Goal: Transaction & Acquisition: Purchase product/service

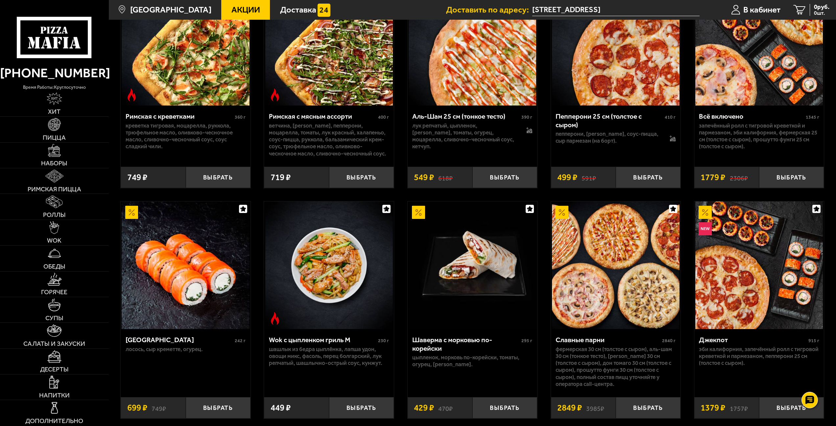
scroll to position [335, 0]
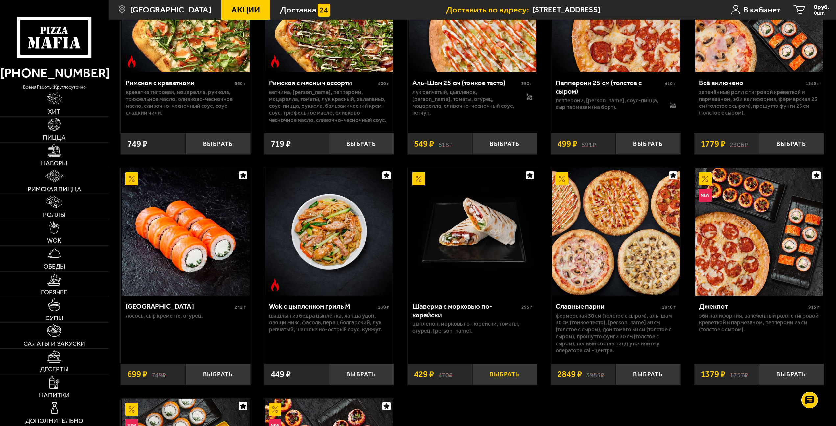
click at [517, 381] on button "Выбрать" at bounding box center [504, 374] width 65 height 21
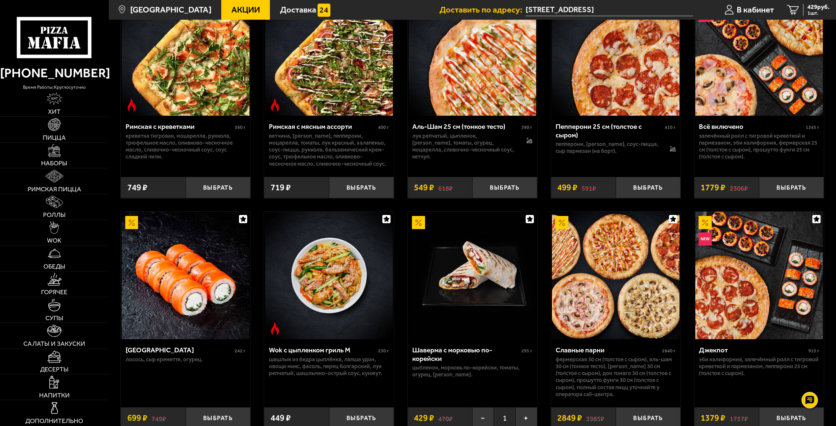
scroll to position [235, 0]
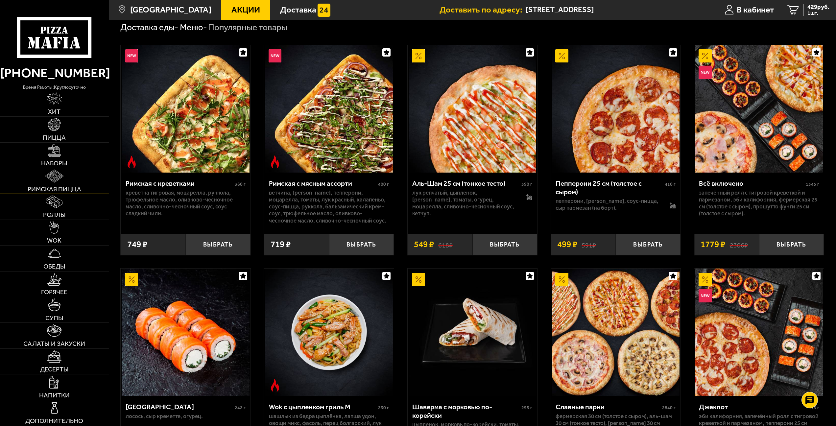
click at [59, 178] on img at bounding box center [54, 176] width 18 height 13
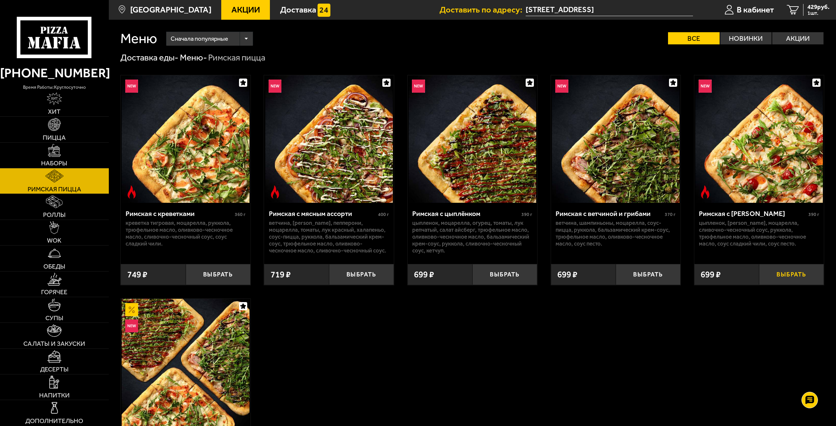
click at [777, 276] on button "Выбрать" at bounding box center [791, 274] width 65 height 21
click at [219, 281] on button "Выбрать" at bounding box center [218, 274] width 65 height 21
click at [56, 129] on img at bounding box center [54, 124] width 13 height 13
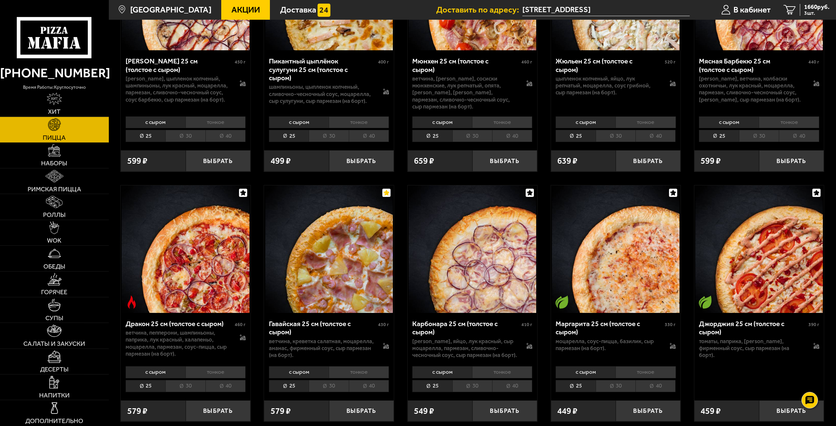
scroll to position [1543, 0]
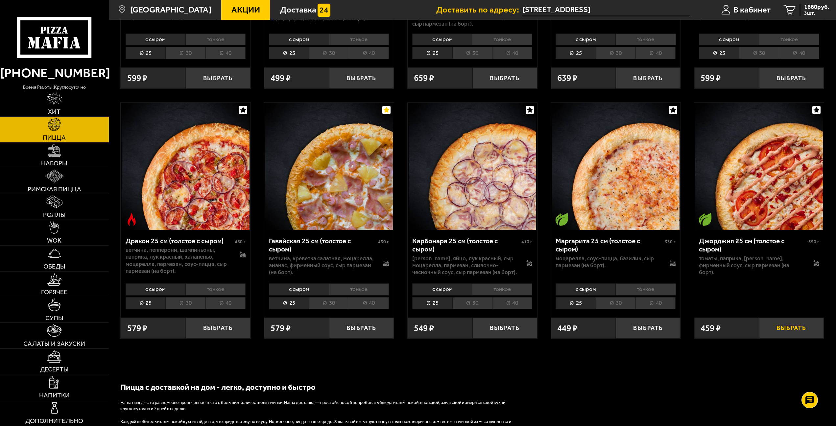
click at [788, 332] on button "Выбрать" at bounding box center [791, 328] width 65 height 21
click at [773, 334] on button "−" at bounding box center [770, 328] width 22 height 21
drag, startPoint x: 720, startPoint y: 271, endPoint x: 697, endPoint y: 260, distance: 25.1
click at [697, 260] on div "Джорджия 25 см (толстое с сыром) 390 г томаты, паприка, [PERSON_NAME], фирменны…" at bounding box center [759, 270] width 130 height 81
click at [817, 107] on icon "button" at bounding box center [817, 110] width 6 height 6
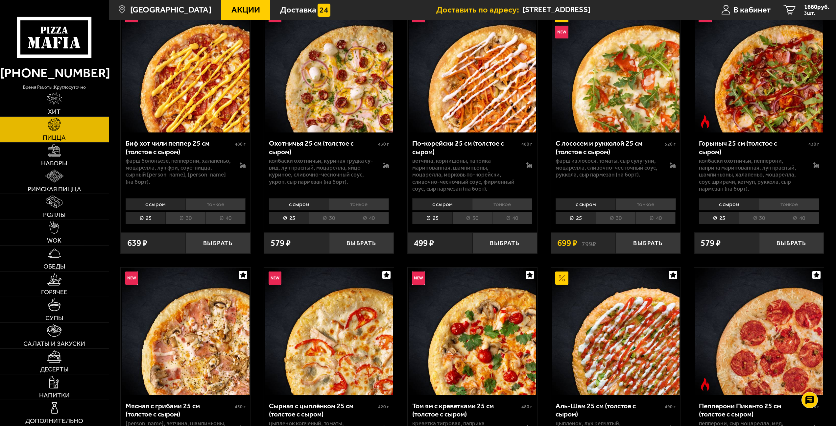
scroll to position [54, 0]
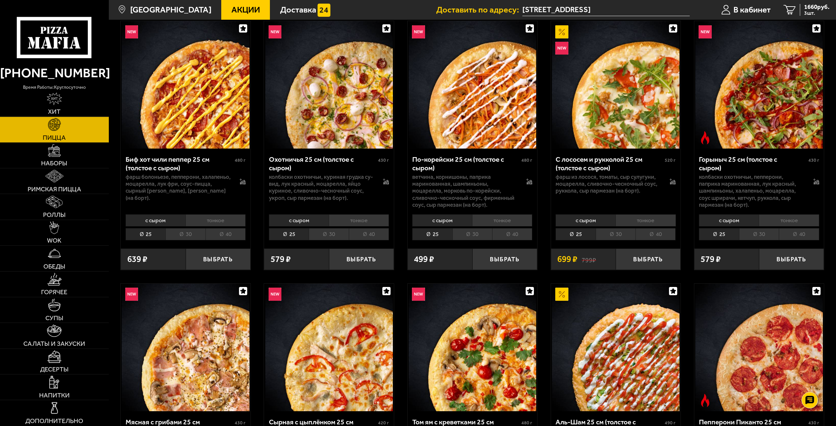
click at [219, 221] on li "тонкое" at bounding box center [215, 220] width 60 height 12
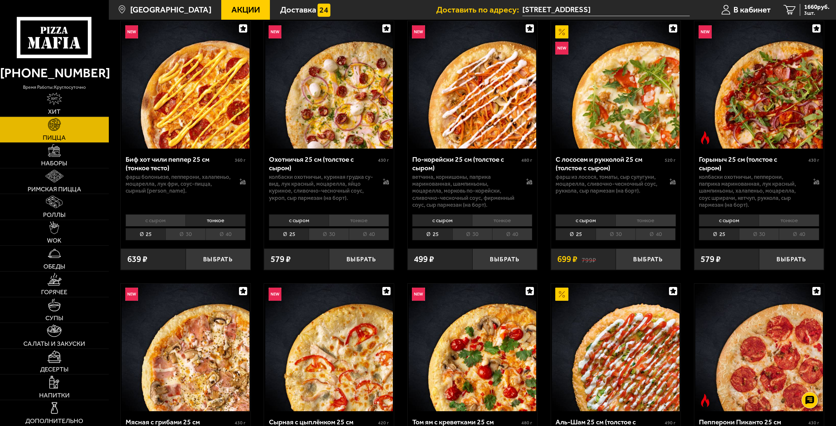
click at [225, 238] on li "40" at bounding box center [225, 234] width 40 height 12
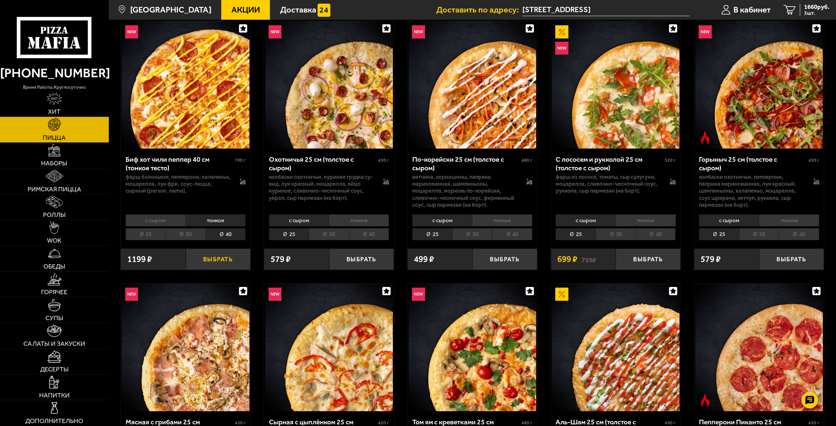
click at [227, 260] on button "Выбрать" at bounding box center [218, 259] width 65 height 21
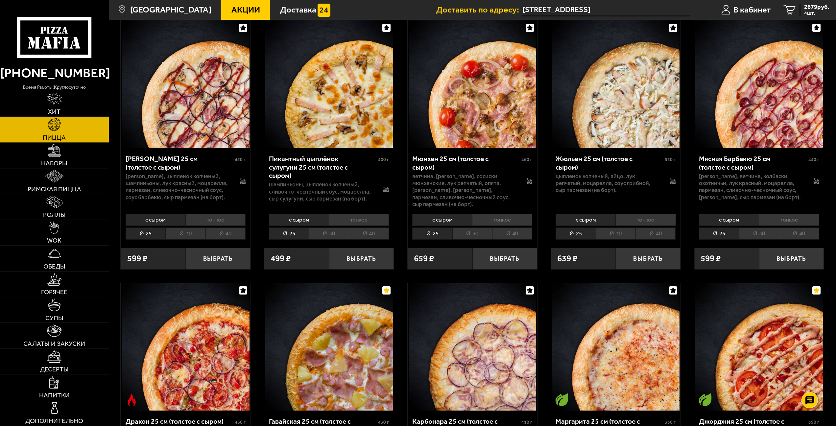
scroll to position [1563, 0]
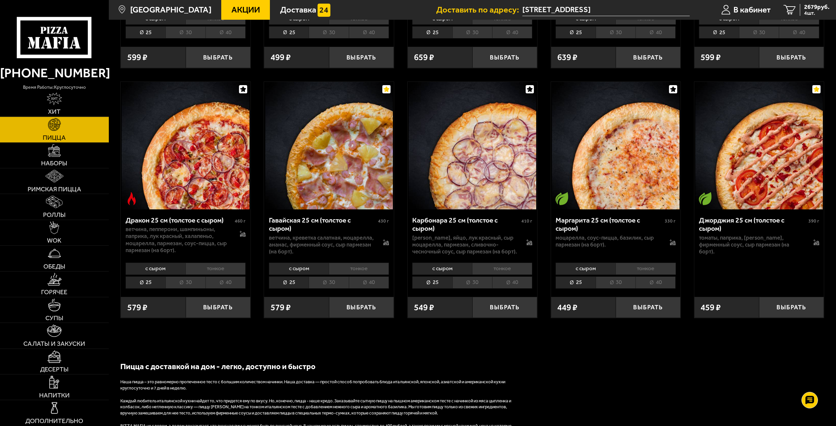
click at [375, 274] on li "тонкое" at bounding box center [359, 269] width 60 height 12
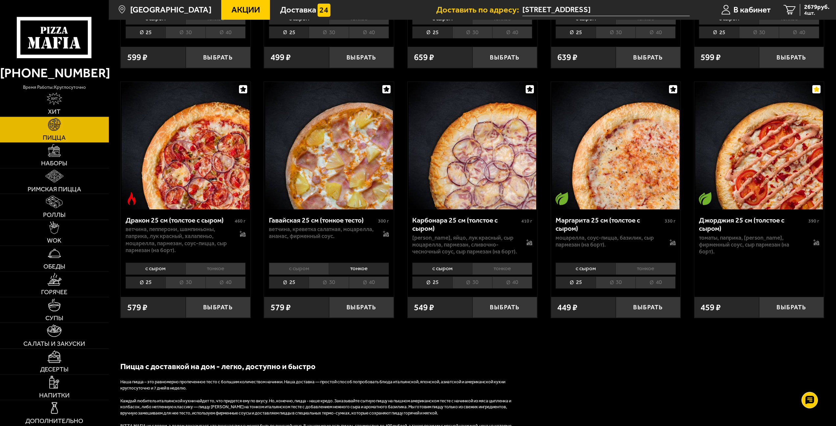
click at [376, 289] on li "40" at bounding box center [369, 282] width 40 height 12
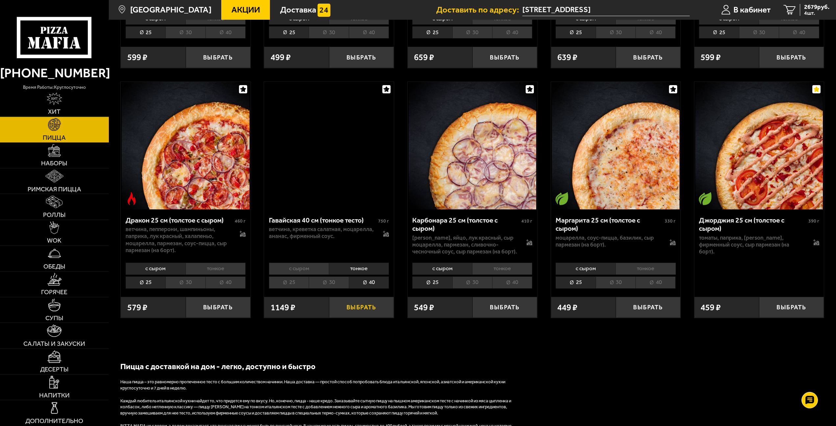
click at [377, 313] on button "Выбрать" at bounding box center [361, 307] width 65 height 21
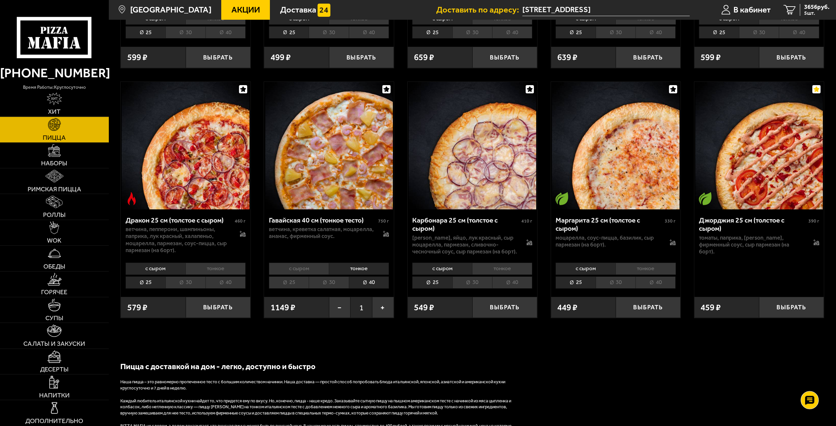
click at [815, 400] on div at bounding box center [810, 400] width 18 height 18
click at [812, 359] on use at bounding box center [810, 362] width 10 height 9
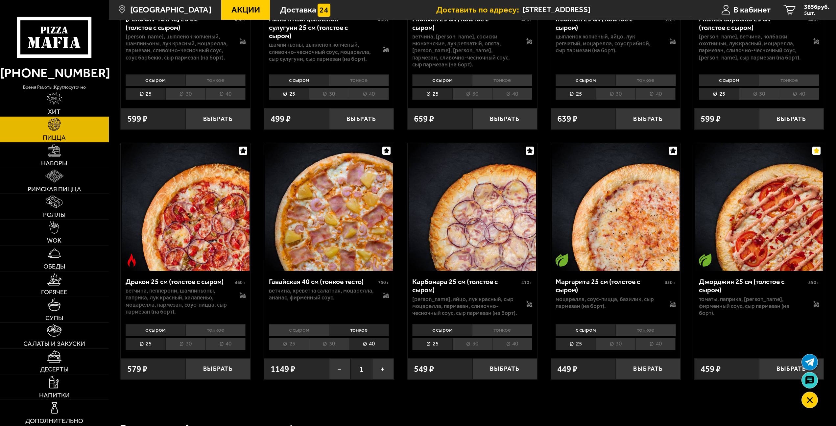
scroll to position [1504, 0]
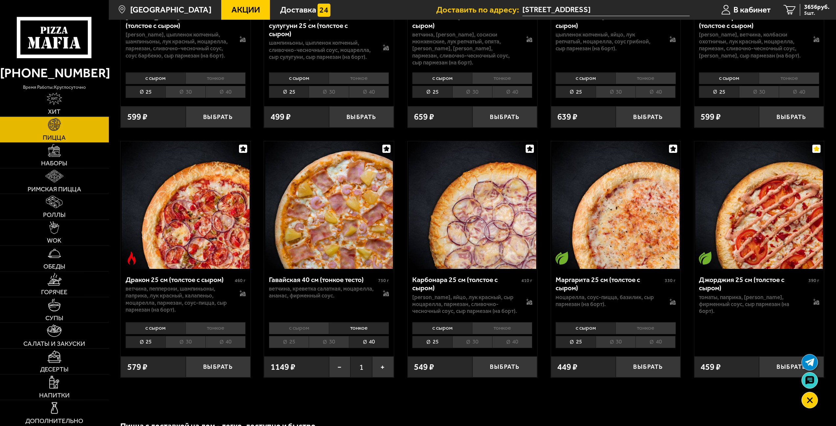
click at [652, 333] on li "тонкое" at bounding box center [645, 328] width 60 height 12
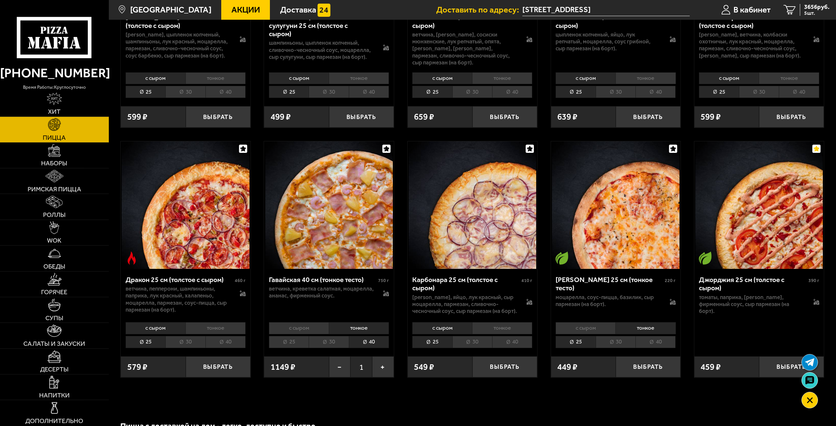
click at [655, 348] on li "40" at bounding box center [655, 342] width 40 height 12
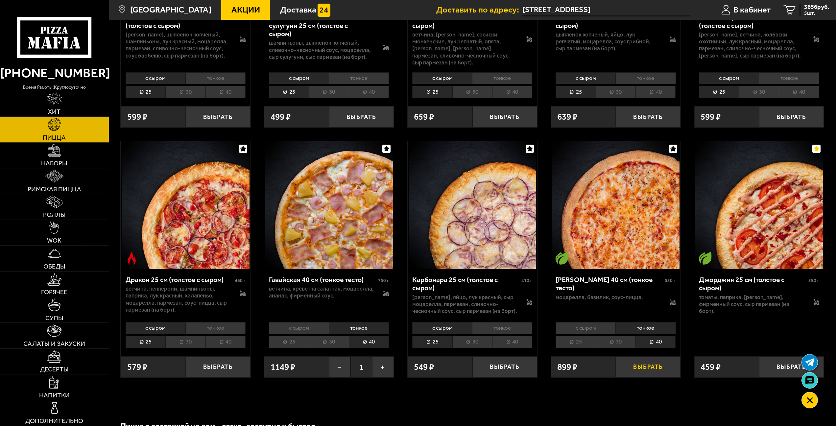
click at [645, 371] on button "Выбрать" at bounding box center [648, 366] width 65 height 21
click at [671, 296] on div at bounding box center [673, 300] width 6 height 12
click at [671, 299] on icon at bounding box center [673, 302] width 6 height 6
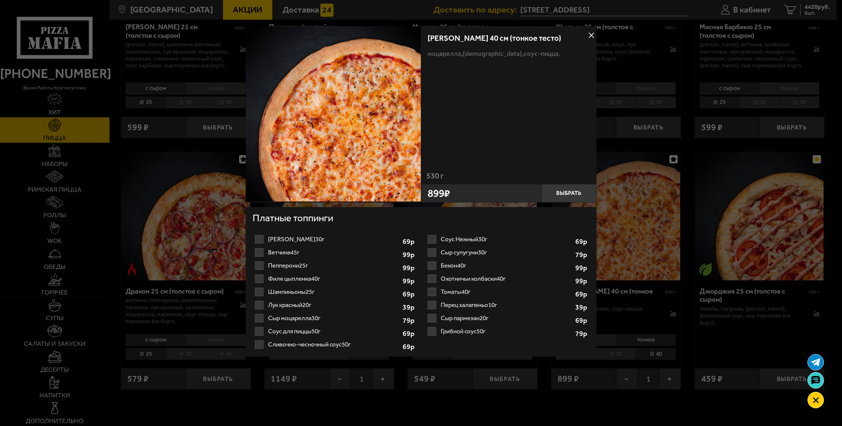
click at [452, 290] on label "Томаты 40г 1" at bounding box center [507, 291] width 164 height 13
click at [0, 0] on input "Томаты 40г 1" at bounding box center [0, 0] width 0 height 0
click at [544, 288] on select "1" at bounding box center [556, 293] width 24 height 11
click option "1" at bounding box center [0, 0] width 0 height 0
click at [544, 288] on select "1" at bounding box center [556, 293] width 24 height 11
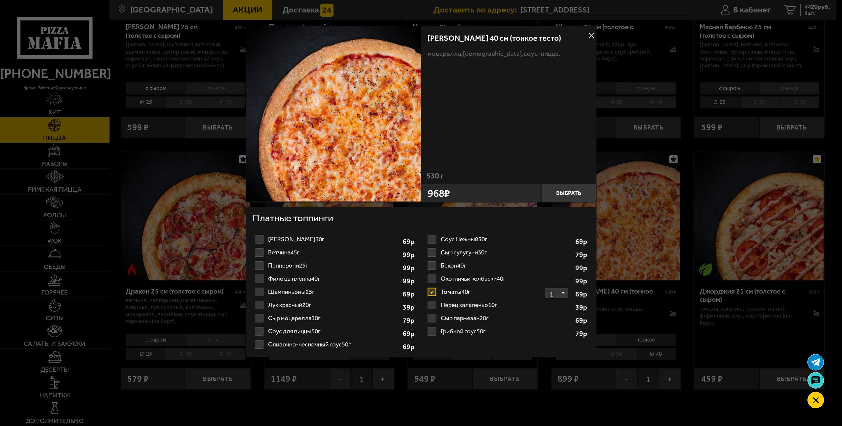
click option "1" at bounding box center [0, 0] width 0 height 0
click at [544, 288] on select "1" at bounding box center [556, 293] width 24 height 11
click option "1" at bounding box center [0, 0] width 0 height 0
click at [544, 288] on select "1" at bounding box center [556, 293] width 24 height 11
click at [578, 293] on strong "69 р" at bounding box center [582, 294] width 14 height 7
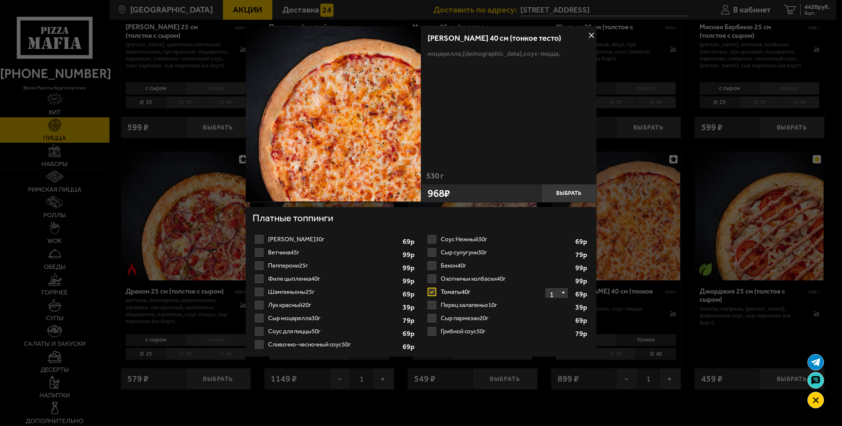
click at [259, 252] on label "Ветчина 45г 1 2 3 4 5 6 7" at bounding box center [334, 252] width 164 height 13
click at [0, 0] on input "Ветчина 45г 1 2 3 4 5 6 7" at bounding box center [0, 0] width 0 height 0
click at [259, 288] on label "Шампиньоны 25г 1 2 3 4 5 6" at bounding box center [334, 291] width 164 height 13
click at [0, 0] on input "Шампиньоны 25г 1 2 3 4 5 6" at bounding box center [0, 0] width 0 height 0
click at [258, 317] on label "Сыр моцарелла 30г 1 2 3 4 5" at bounding box center [334, 318] width 164 height 13
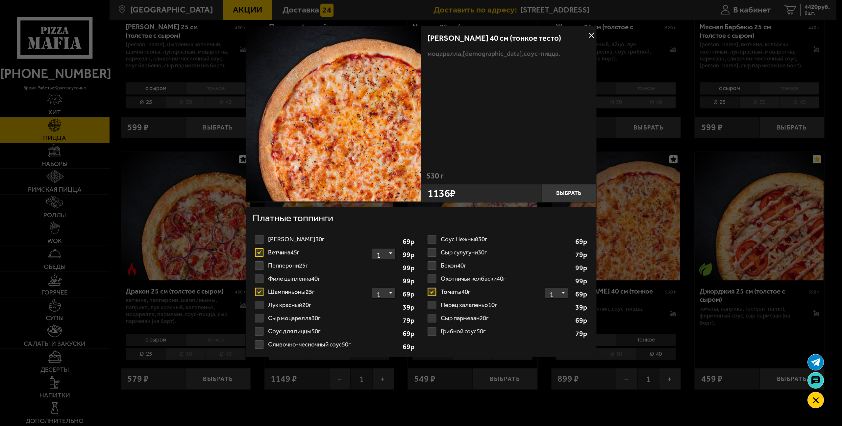
click at [0, 0] on input "Сыр моцарелла 30г 1 2 3 4 5" at bounding box center [0, 0] width 0 height 0
click at [567, 194] on button "Выбрать" at bounding box center [568, 193] width 55 height 18
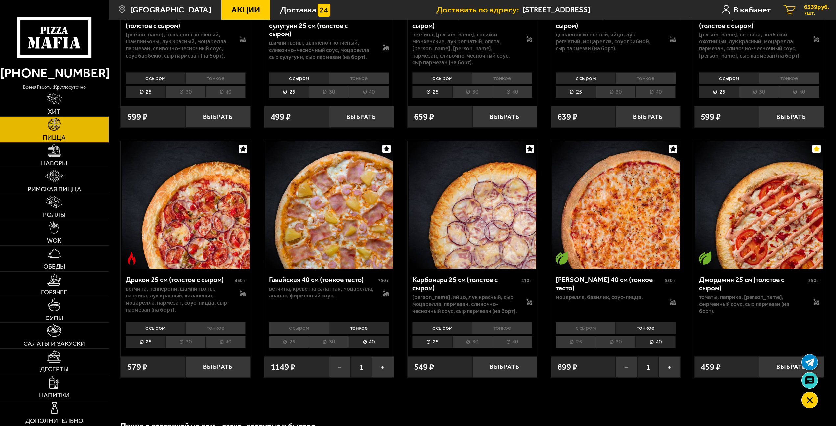
click at [810, 9] on span "6339 руб." at bounding box center [816, 7] width 25 height 6
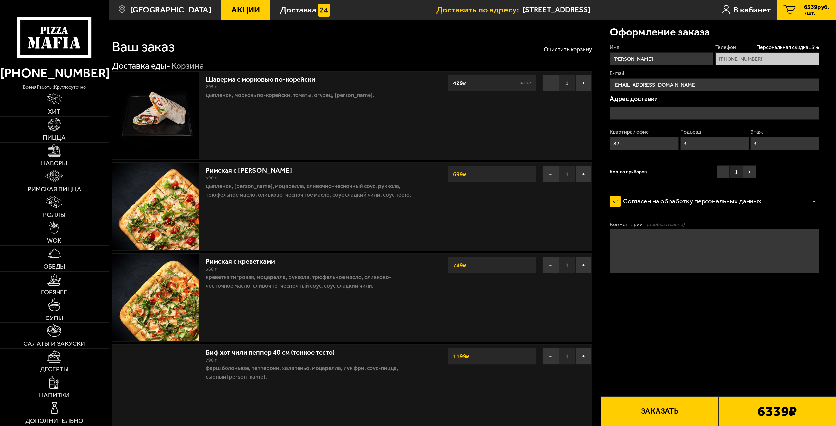
type input "[STREET_ADDRESS]"
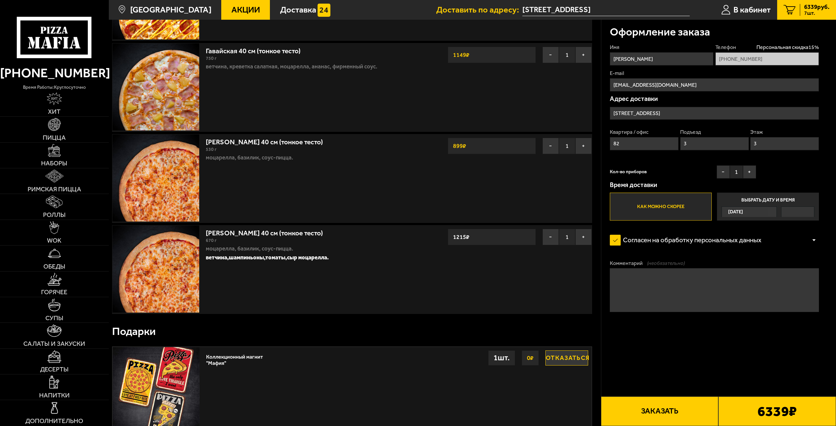
scroll to position [402, 0]
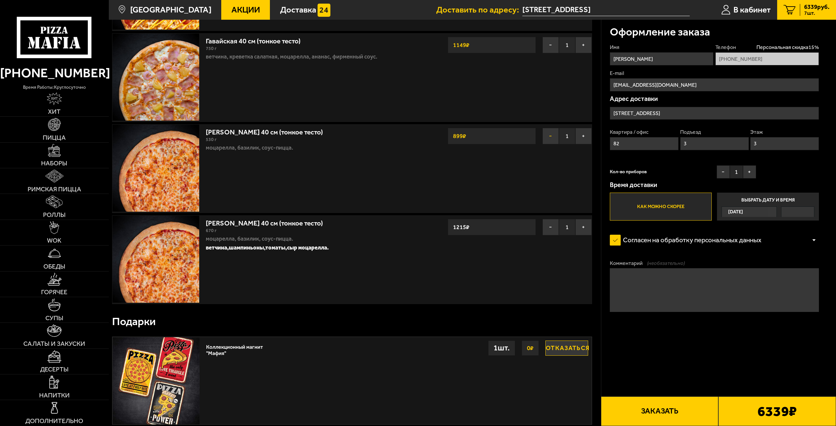
click at [547, 139] on button "−" at bounding box center [550, 136] width 16 height 16
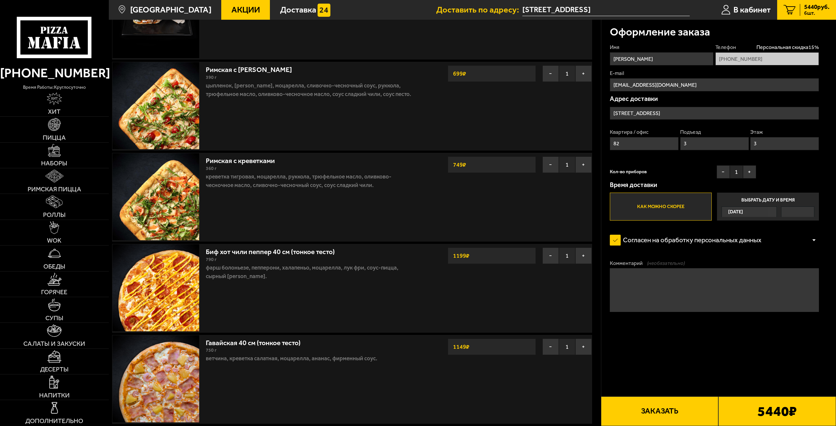
scroll to position [0, 0]
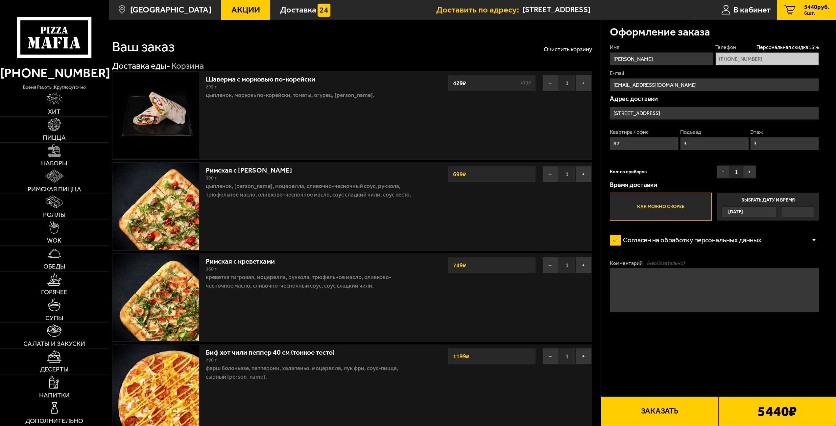
click at [584, 84] on button "+" at bounding box center [583, 83] width 16 height 16
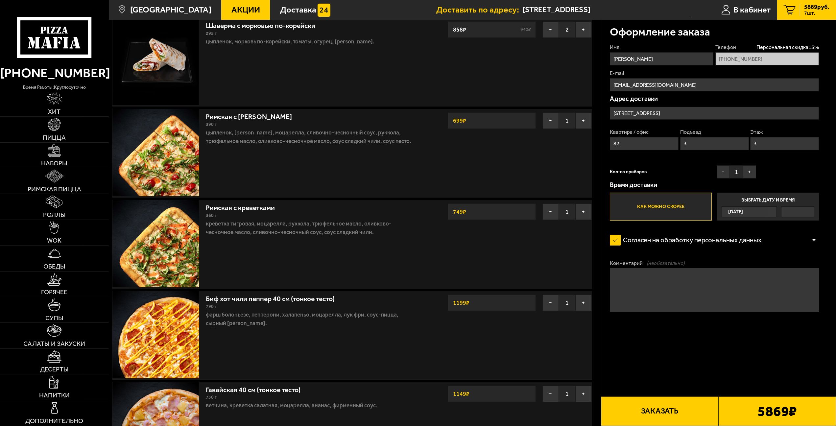
scroll to position [101, 0]
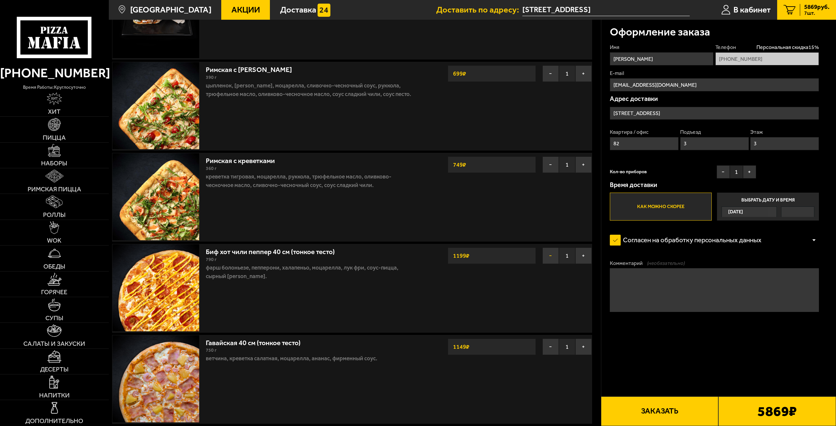
click at [547, 258] on button "−" at bounding box center [550, 256] width 16 height 16
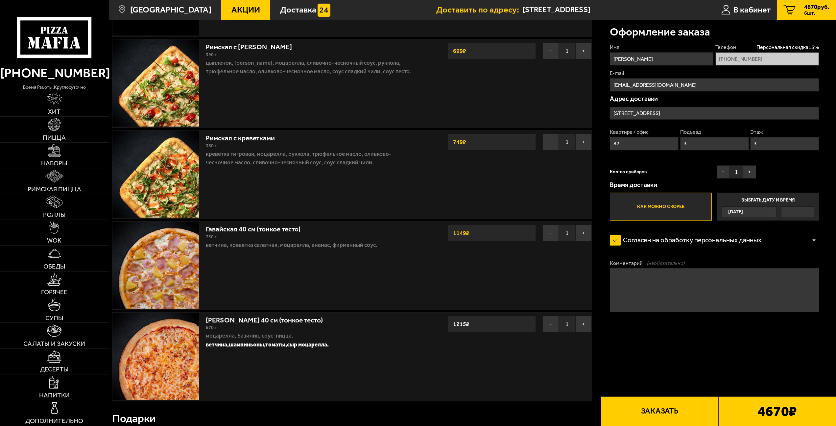
scroll to position [67, 0]
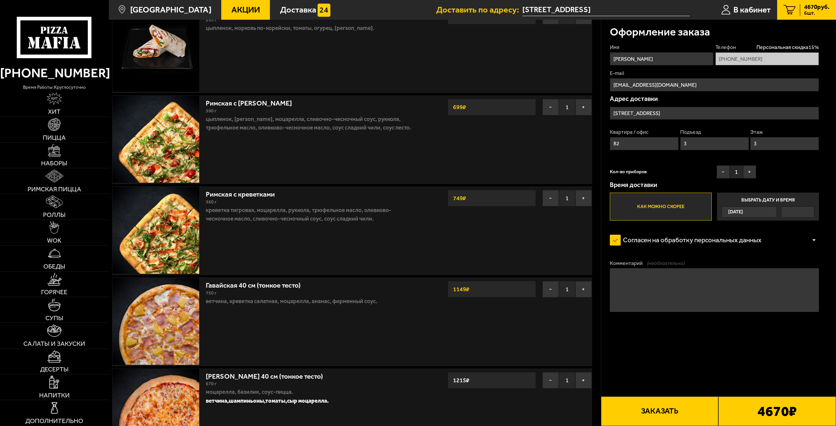
drag, startPoint x: 657, startPoint y: 293, endPoint x: 651, endPoint y: 287, distance: 8.4
click at [657, 293] on textarea "Комментарий (необязательно)" at bounding box center [714, 289] width 209 height 43
type textarea "D"
type textarea "П"
drag, startPoint x: 687, startPoint y: 294, endPoint x: 664, endPoint y: 294, distance: 23.0
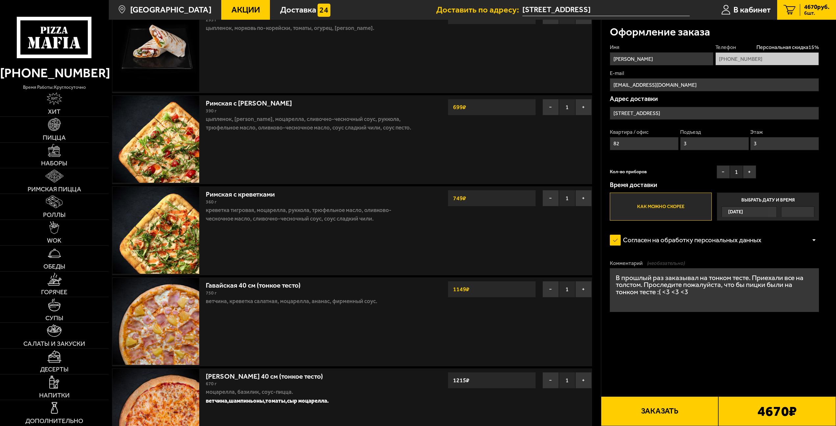
click at [664, 294] on textarea "В прошлый раз заказывал на тонком тесте. Приехали все на толстом. Проследите по…" at bounding box center [714, 289] width 209 height 43
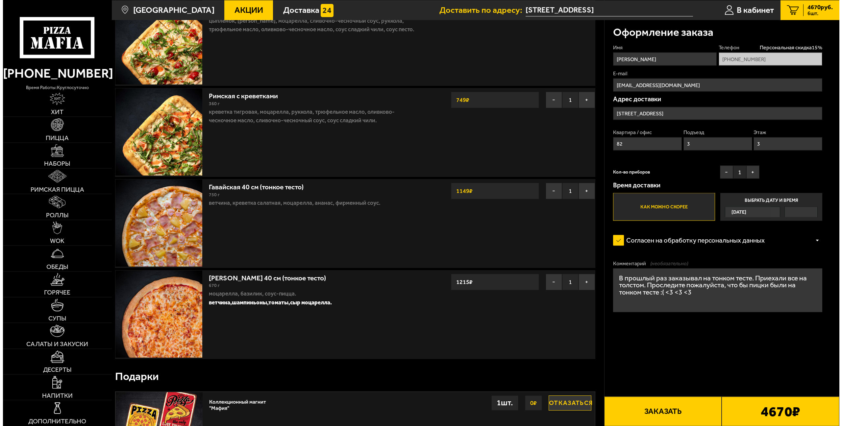
scroll to position [168, 0]
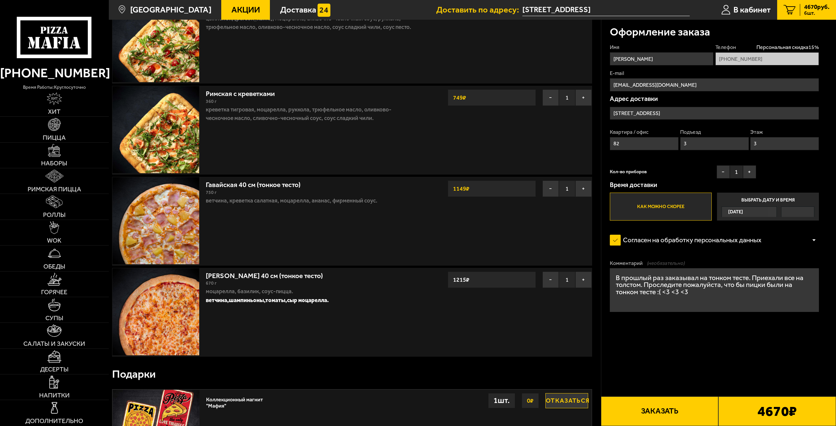
type textarea "В прошлый раз заказывал на тонком тесте. Приехали все на толстом. Проследите по…"
click at [786, 416] on b "4670 ₽" at bounding box center [776, 411] width 39 height 14
click at [655, 413] on button "Заказать" at bounding box center [660, 411] width 118 height 30
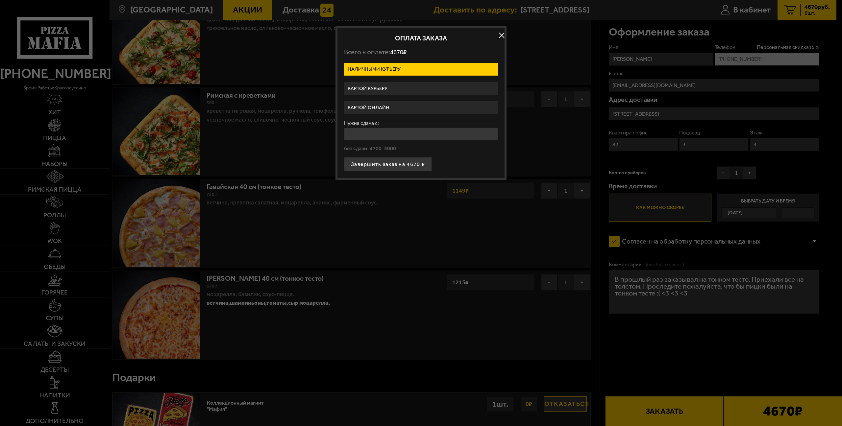
click at [386, 87] on label "Картой курьеру" at bounding box center [421, 88] width 154 height 13
click at [0, 0] on input "Картой курьеру" at bounding box center [0, 0] width 0 height 0
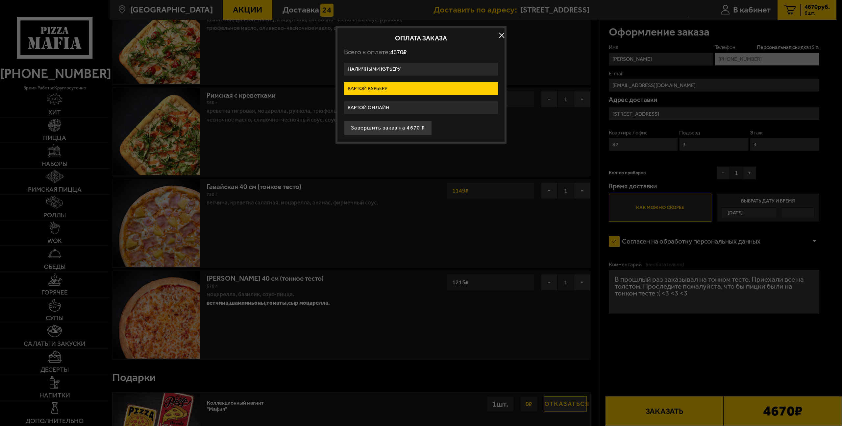
click at [387, 106] on label "Картой онлайн" at bounding box center [421, 107] width 154 height 13
click at [0, 0] on input "Картой онлайн" at bounding box center [0, 0] width 0 height 0
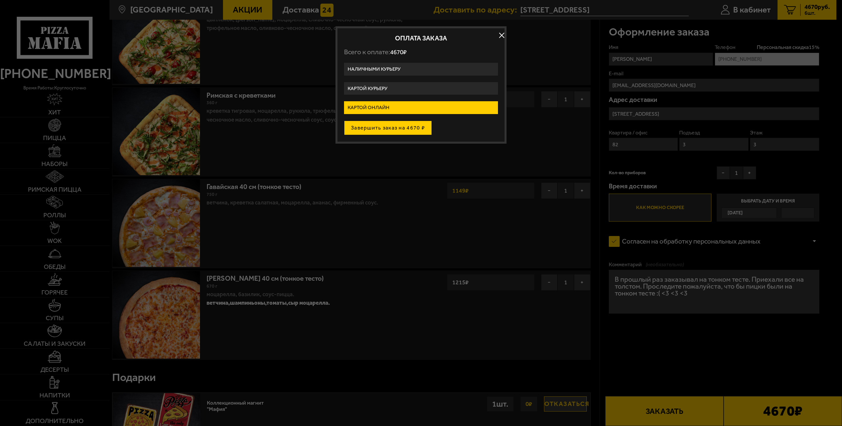
click at [394, 129] on button "Завершить заказ на 4670 ₽" at bounding box center [388, 128] width 88 height 14
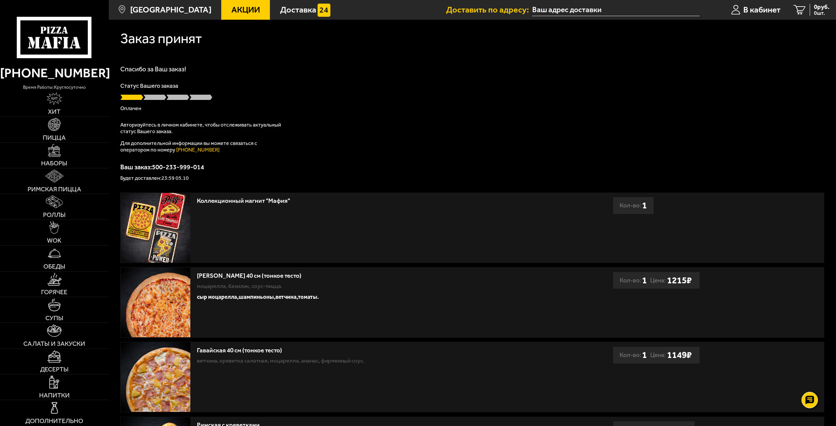
click at [404, 118] on div "Спасибо за Ваш заказ! Статус Вашего заказа [PERSON_NAME] Авторизуйтесь в личном…" at bounding box center [472, 123] width 704 height 115
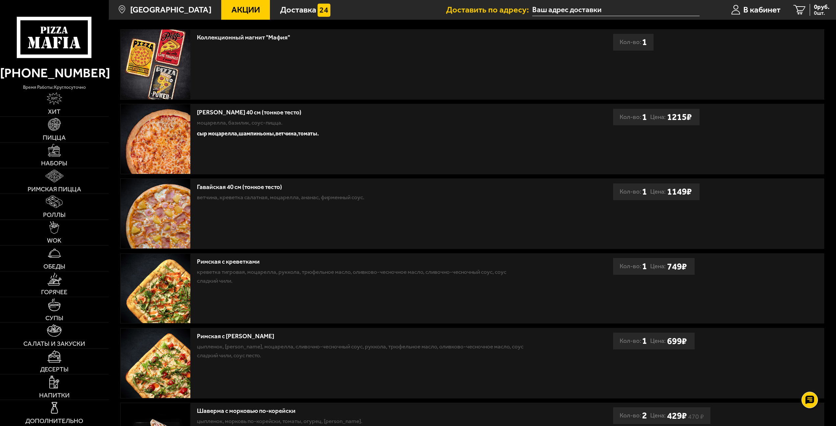
scroll to position [201, 0]
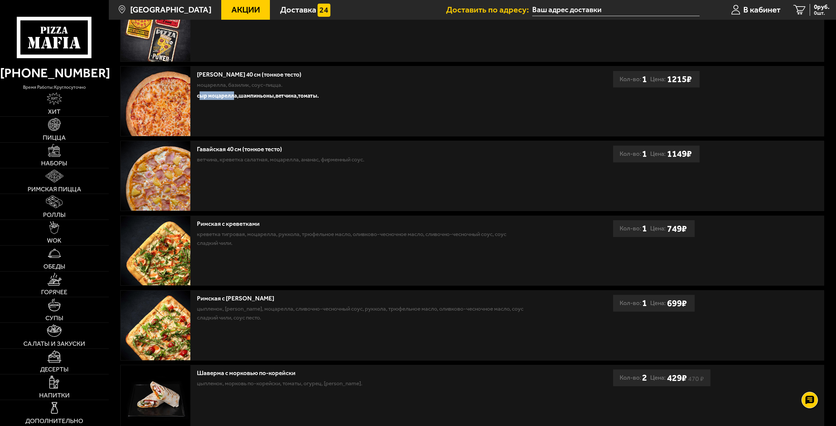
drag, startPoint x: 199, startPoint y: 96, endPoint x: 234, endPoint y: 98, distance: 34.6
click at [234, 98] on strong "сыр моцарелла," at bounding box center [218, 95] width 42 height 7
drag, startPoint x: 247, startPoint y: 98, endPoint x: 266, endPoint y: 97, distance: 19.1
click at [266, 97] on strong "шампиньоны," at bounding box center [257, 95] width 37 height 7
drag, startPoint x: 289, startPoint y: 96, endPoint x: 308, endPoint y: 101, distance: 19.8
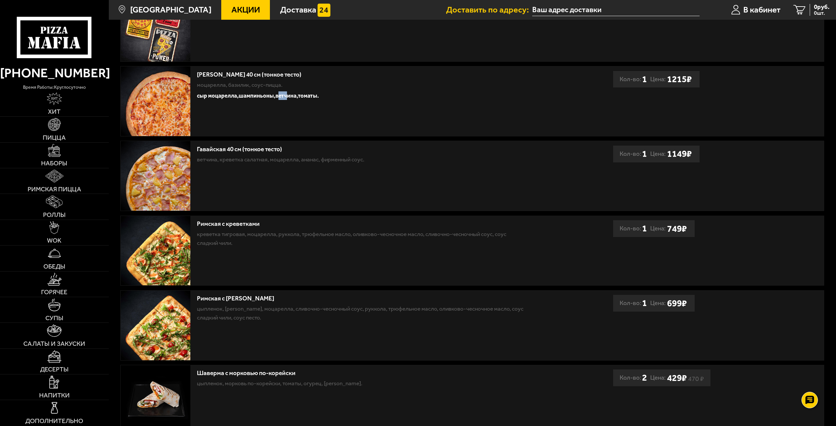
click at [290, 96] on strong "ветчина," at bounding box center [286, 95] width 22 height 7
click at [311, 95] on strong "томаты." at bounding box center [308, 95] width 21 height 7
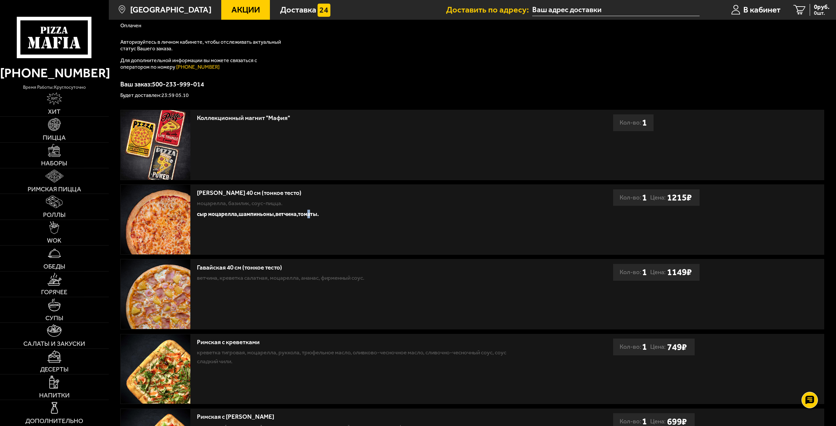
scroll to position [67, 0]
